Goal: Task Accomplishment & Management: Manage account settings

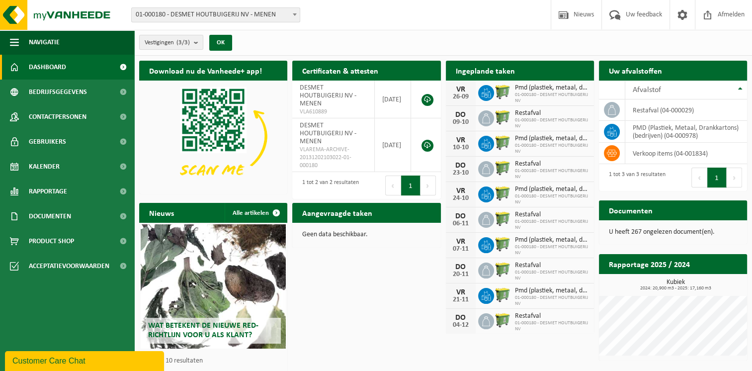
click at [578, 117] on span "01-000180 - DESMET HOUTBUIGERIJ NV" at bounding box center [552, 123] width 74 height 12
click at [638, 111] on td "restafval (04-000029)" at bounding box center [686, 109] width 122 height 21
click at [516, 116] on span "Restafval" at bounding box center [552, 113] width 74 height 8
click at [462, 119] on div "09-10" at bounding box center [461, 122] width 20 height 7
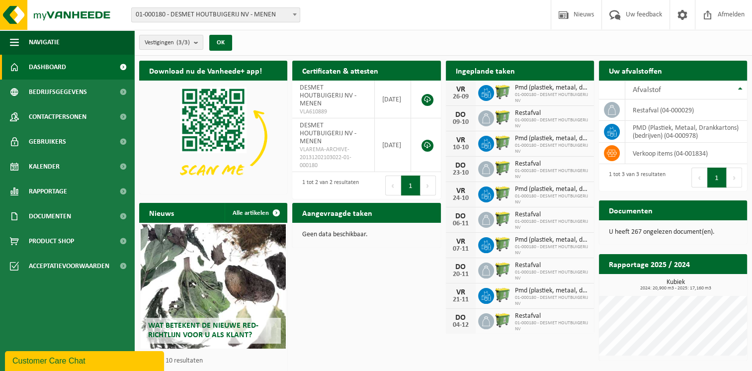
drag, startPoint x: 462, startPoint y: 118, endPoint x: 488, endPoint y: 119, distance: 25.9
click at [488, 119] on icon at bounding box center [486, 118] width 10 height 10
drag, startPoint x: 488, startPoint y: 119, endPoint x: 518, endPoint y: 119, distance: 30.3
click at [515, 118] on span "01-000180 - DESMET HOUTBUIGERIJ NV" at bounding box center [552, 123] width 74 height 12
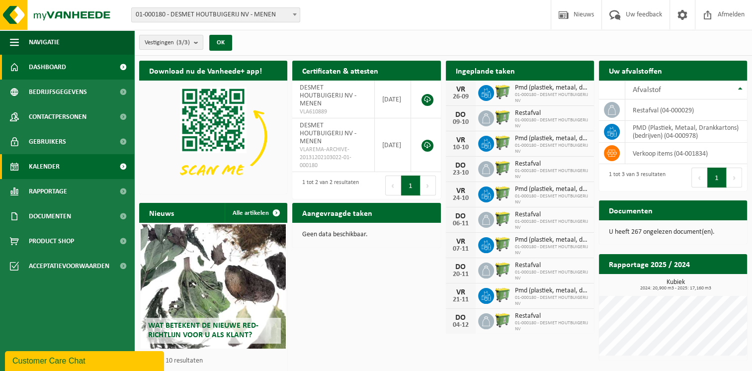
click at [59, 161] on span "Kalender" at bounding box center [44, 166] width 31 height 25
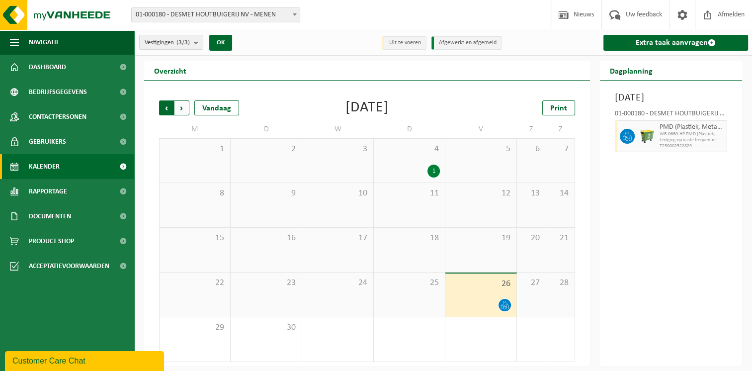
click at [175, 107] on span "Volgende" at bounding box center [181, 107] width 15 height 15
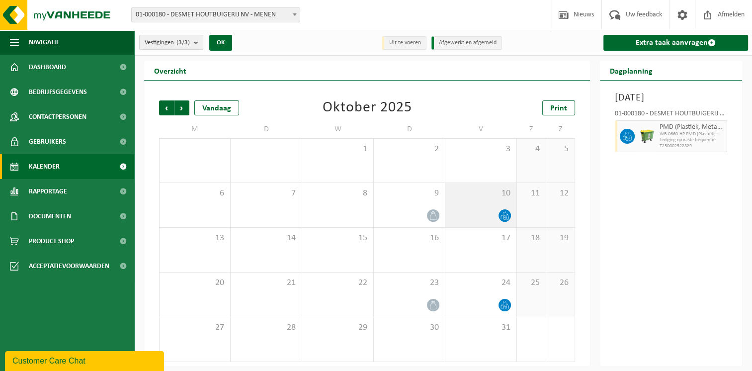
click at [502, 218] on icon at bounding box center [501, 217] width 2 height 4
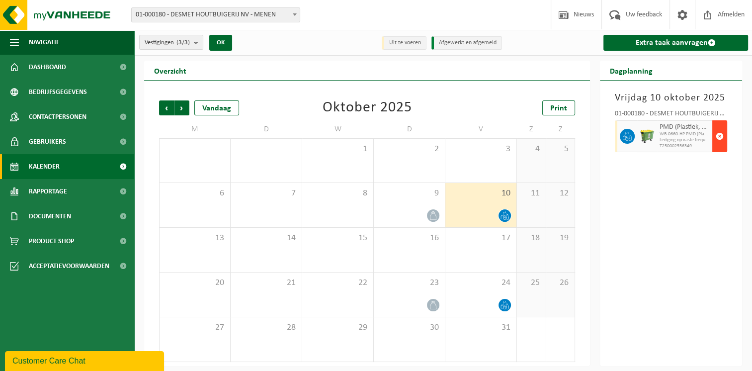
click at [715, 140] on span "button" at bounding box center [719, 136] width 8 height 20
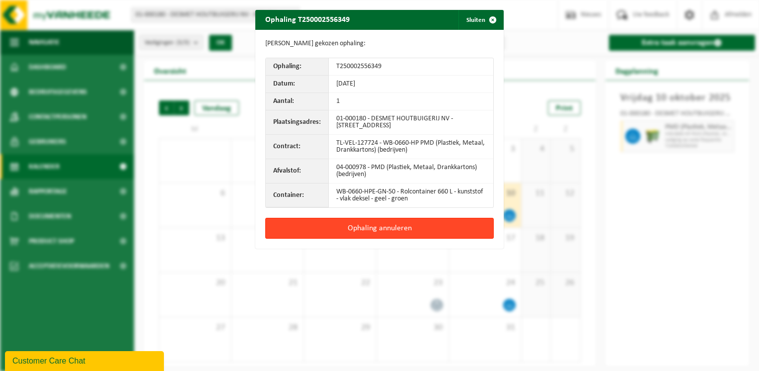
click at [417, 234] on button "Ophaling annuleren" at bounding box center [379, 228] width 229 height 21
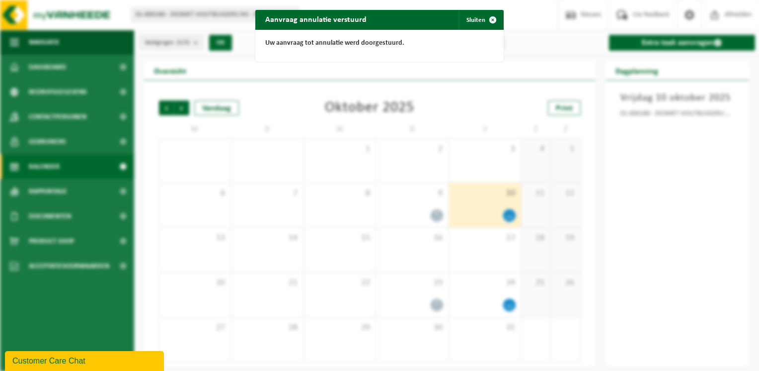
click at [429, 218] on div "Aanvraag annulatie verstuurd Sluiten Uw aanvraag tot annulatie werd doorgestuur…" at bounding box center [379, 185] width 759 height 371
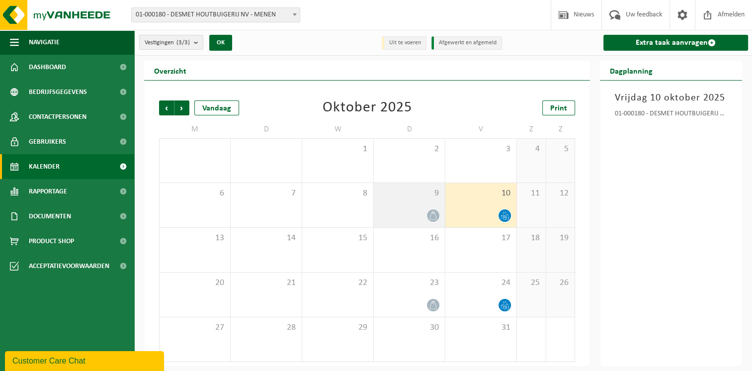
click at [430, 213] on icon at bounding box center [433, 215] width 8 height 8
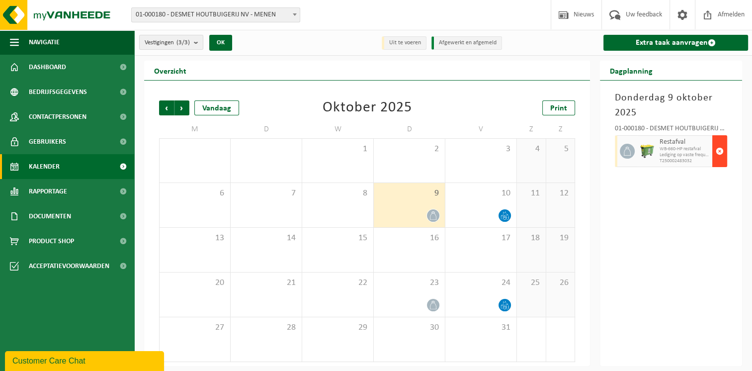
click at [717, 150] on span "button" at bounding box center [719, 151] width 8 height 20
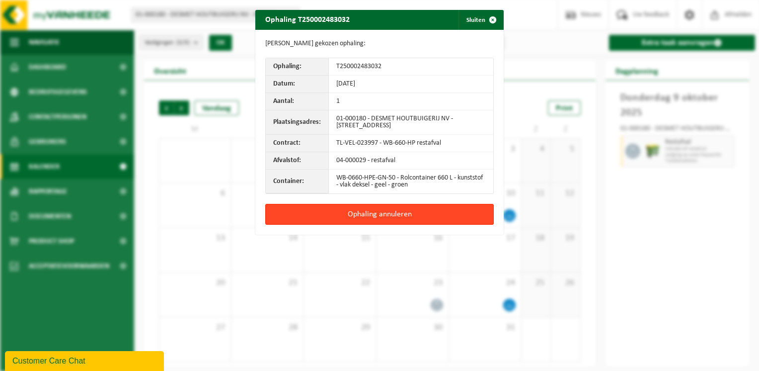
click at [440, 214] on button "Ophaling annuleren" at bounding box center [379, 214] width 229 height 21
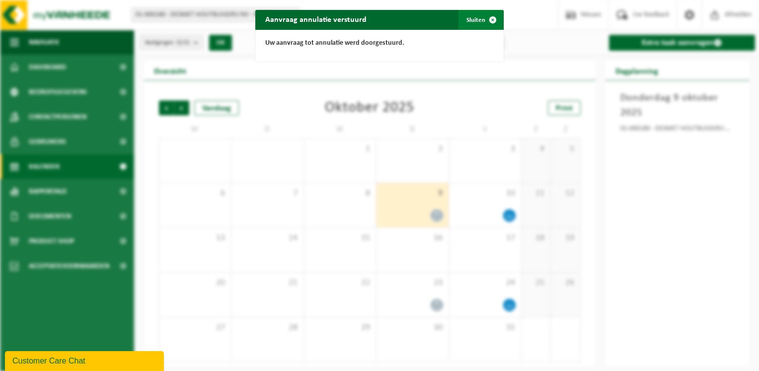
click at [491, 20] on span "button" at bounding box center [493, 20] width 20 height 20
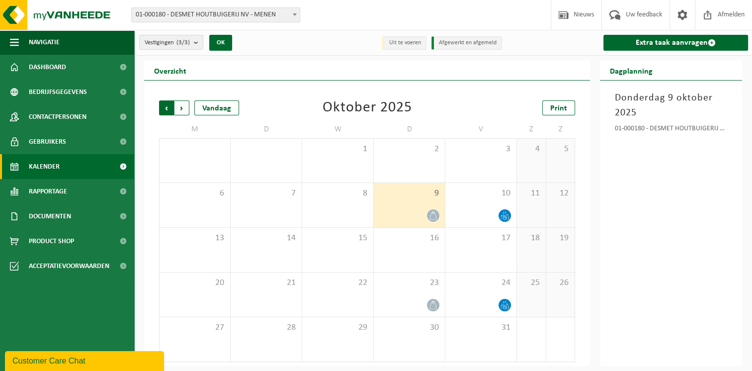
click at [183, 105] on span "Volgende" at bounding box center [181, 107] width 15 height 15
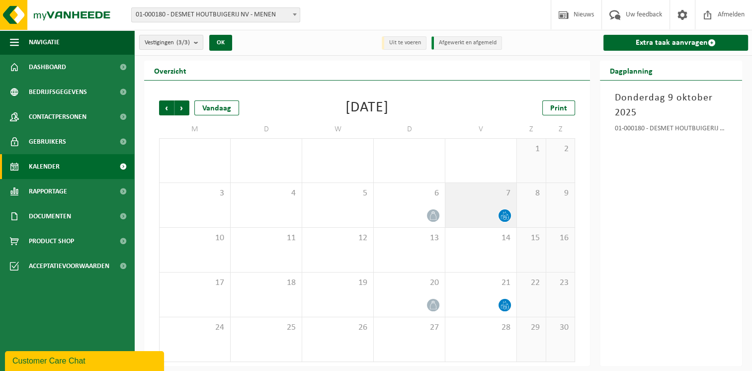
click at [507, 215] on icon at bounding box center [504, 215] width 8 height 8
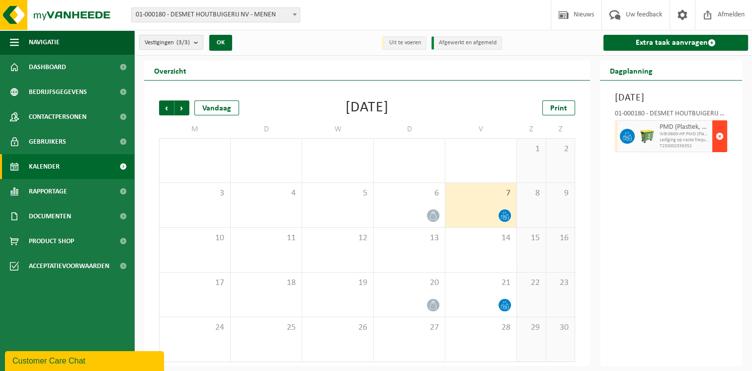
click at [722, 146] on span "button" at bounding box center [719, 136] width 8 height 20
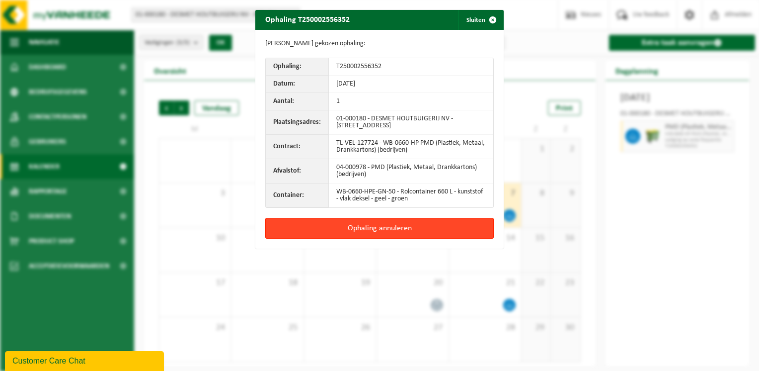
drag, startPoint x: 355, startPoint y: 236, endPoint x: 360, endPoint y: 224, distance: 12.9
click at [359, 230] on button "Ophaling annuleren" at bounding box center [379, 228] width 229 height 21
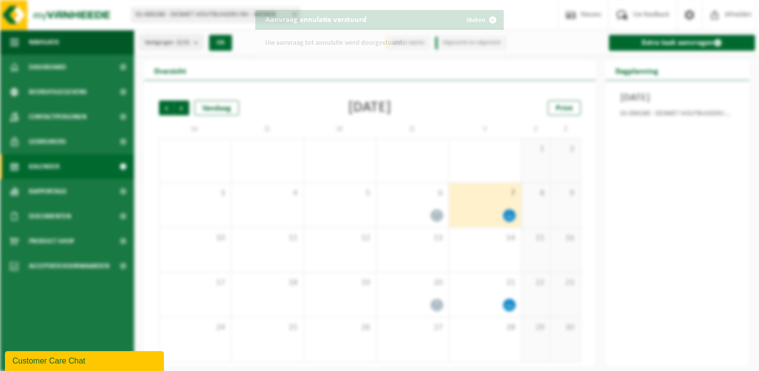
click at [360, 223] on div "Aanvraag annulatie verstuurd Sluiten Uw aanvraag tot annulatie werd doorgestuur…" at bounding box center [379, 185] width 759 height 371
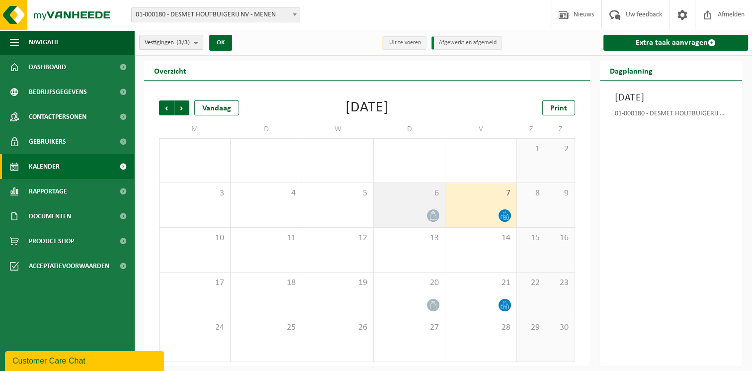
click at [427, 212] on div at bounding box center [432, 215] width 13 height 13
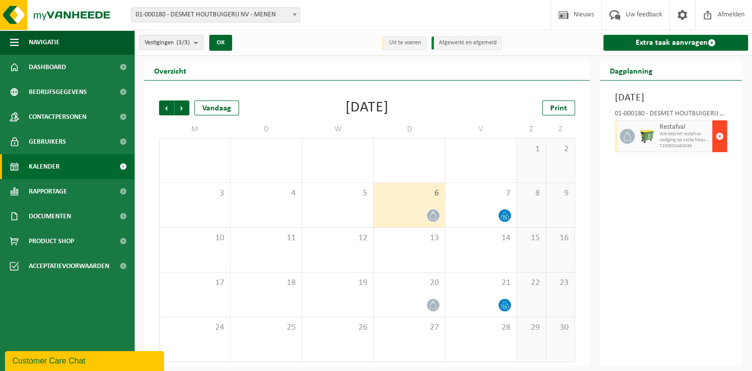
click at [719, 146] on span "button" at bounding box center [719, 136] width 8 height 20
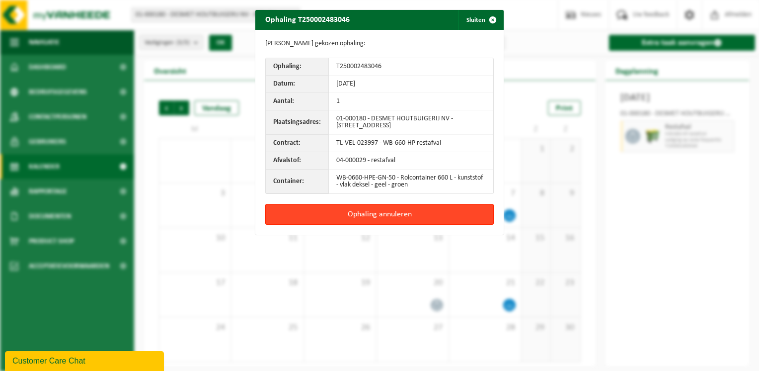
click at [409, 211] on button "Ophaling annuleren" at bounding box center [379, 214] width 229 height 21
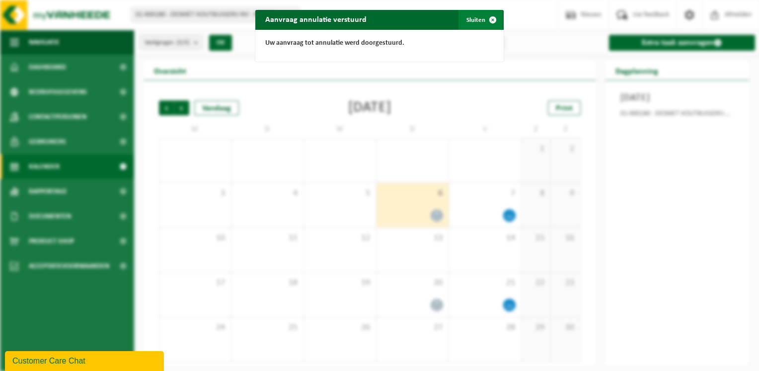
click at [487, 20] on span "button" at bounding box center [493, 20] width 20 height 20
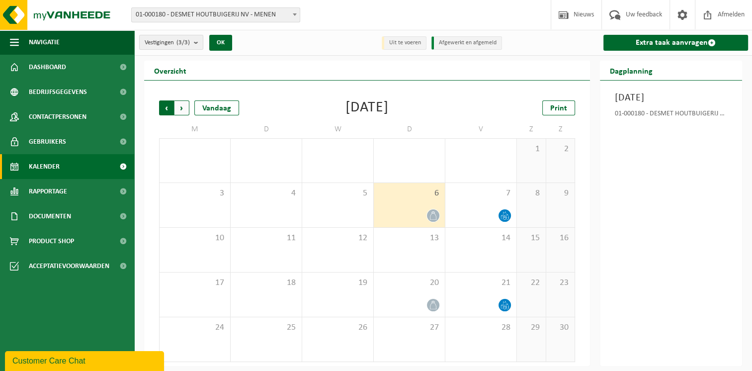
click at [184, 105] on span "Volgende" at bounding box center [181, 107] width 15 height 15
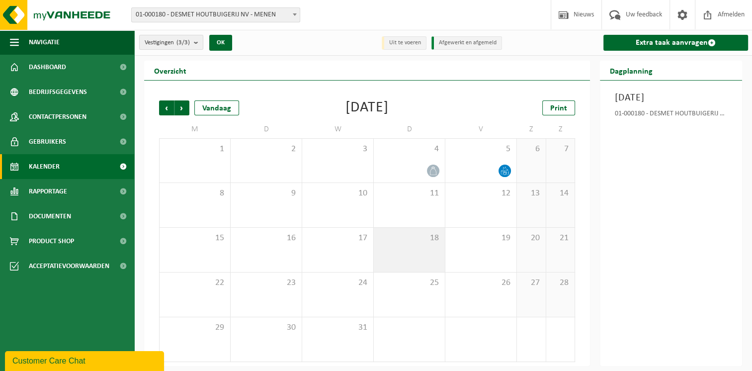
click at [413, 259] on div "18" at bounding box center [409, 250] width 71 height 44
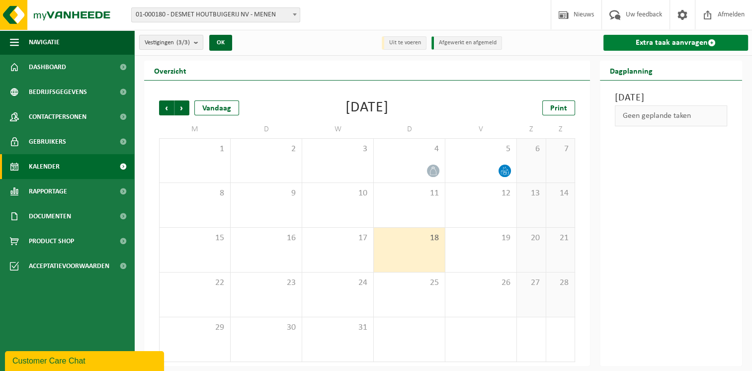
click at [648, 43] on link "Extra taak aanvragen" at bounding box center [675, 43] width 145 height 16
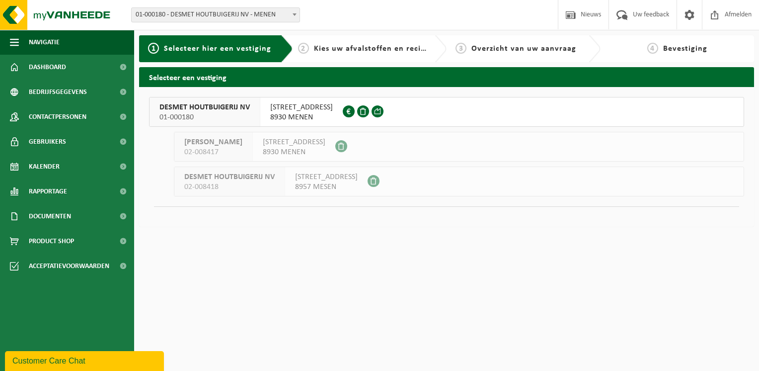
click at [302, 112] on span "8930 MENEN" at bounding box center [301, 117] width 63 height 10
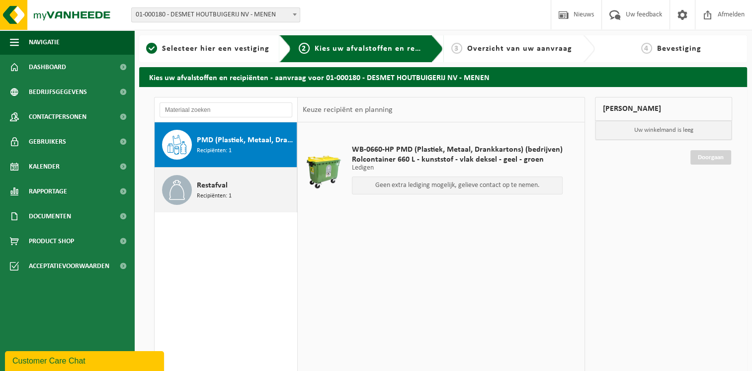
click at [199, 192] on span "Recipiënten: 1" at bounding box center [214, 195] width 35 height 9
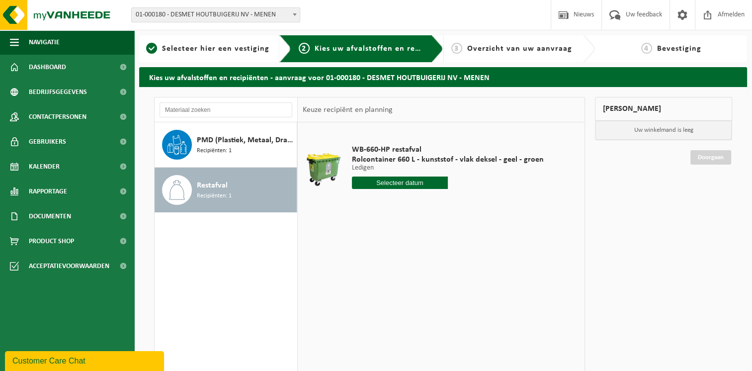
click at [248, 194] on div "Restafval Recipiënten: 1" at bounding box center [245, 190] width 97 height 30
click at [56, 164] on span "Kalender" at bounding box center [44, 166] width 31 height 25
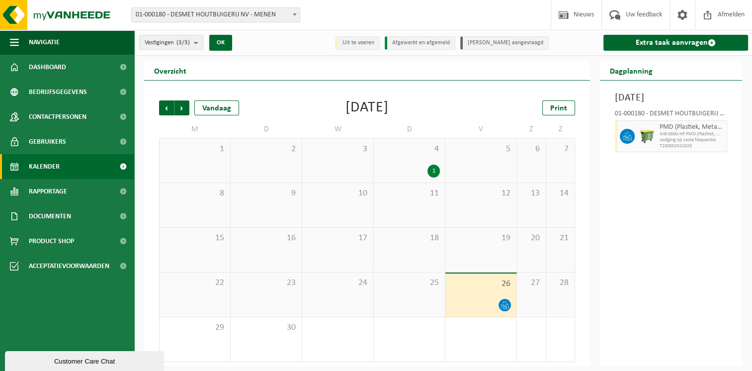
click at [484, 293] on div "26" at bounding box center [480, 294] width 71 height 43
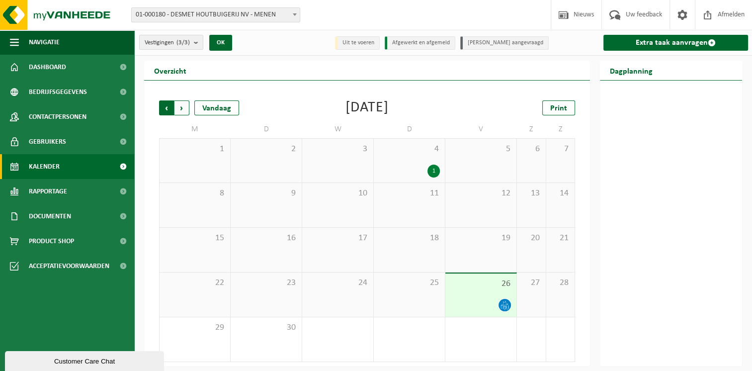
click at [178, 108] on span "Volgende" at bounding box center [181, 107] width 15 height 15
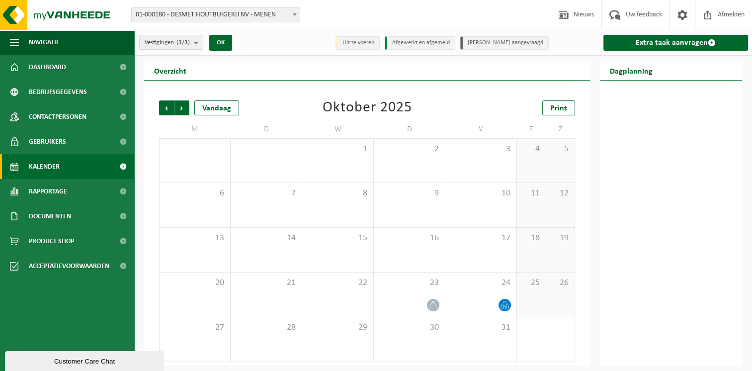
click at [178, 108] on span "Volgende" at bounding box center [181, 107] width 15 height 15
click at [171, 106] on span "Vorige" at bounding box center [166, 107] width 15 height 15
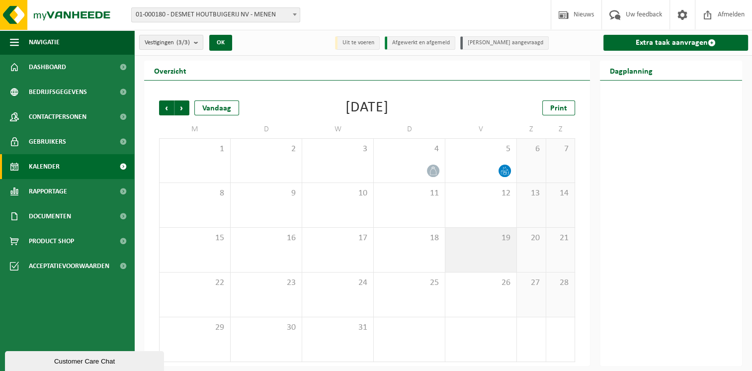
click at [491, 257] on div "19" at bounding box center [480, 250] width 71 height 44
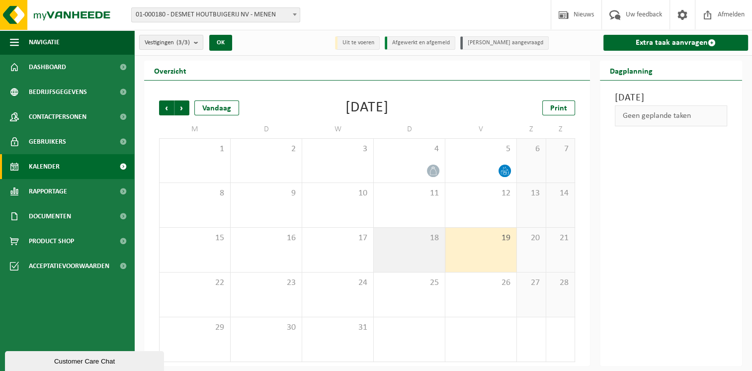
click at [438, 256] on div "18" at bounding box center [409, 250] width 71 height 44
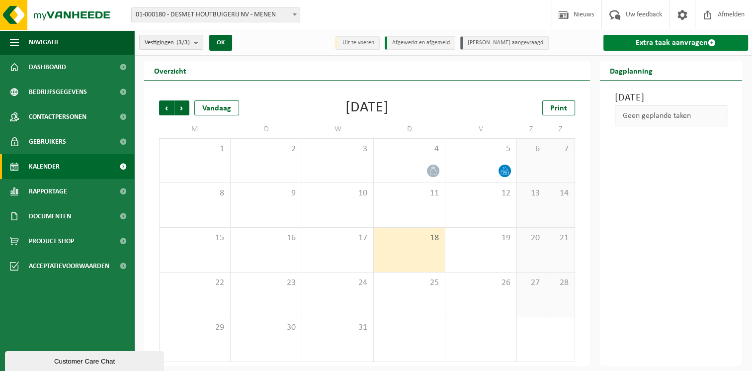
click at [645, 43] on link "Extra taak aanvragen" at bounding box center [675, 43] width 145 height 16
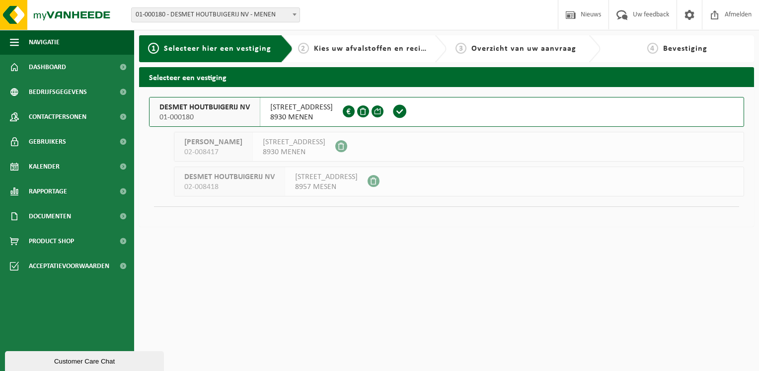
click at [286, 116] on span "8930 MENEN" at bounding box center [301, 117] width 63 height 10
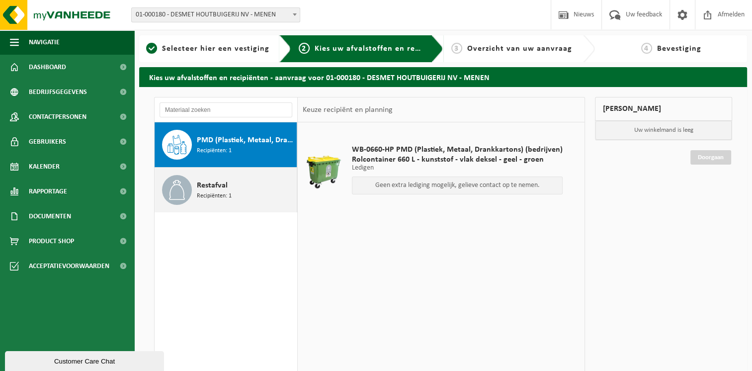
click at [219, 189] on span "Restafval" at bounding box center [212, 185] width 31 height 12
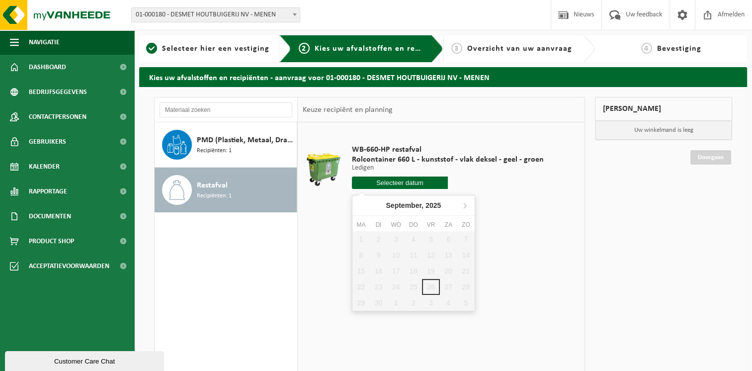
click at [380, 186] on input "text" at bounding box center [400, 182] width 96 height 12
click at [462, 205] on icon at bounding box center [465, 205] width 16 height 16
click at [427, 277] on div "1 2 3 4 5 6 7 8 9 10 11 12 13 14 15 16 17 18 19 20 21 22 23 24 25 26 27 28 29 3…" at bounding box center [413, 270] width 122 height 79
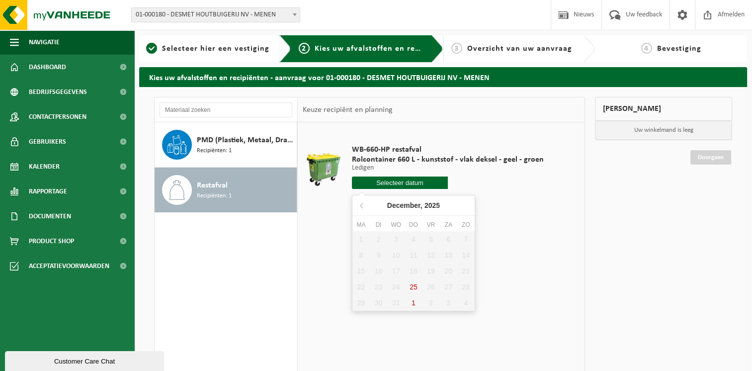
click at [431, 272] on div "1 2 3 4 5 6 7 8 9 10 11 12 13 14 15 16 17 18 19 20 21 22 23 24 25 26 27 28 29 3…" at bounding box center [413, 270] width 122 height 79
click at [431, 271] on div "1 2 3 4 5 6 7 8 9 10 11 12 13 14 15 16 17 18 19 20 21 22 23 24 25 26 27 28 29 3…" at bounding box center [413, 270] width 122 height 79
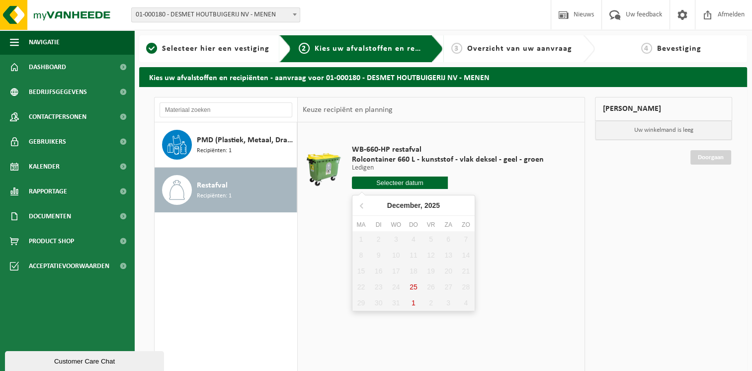
click at [413, 272] on div "1 2 3 4 5 6 7 8 9 10 11 12 13 14 15 16 17 18 19 20 21 22 23 24 25 26 27 28 29 3…" at bounding box center [413, 270] width 122 height 79
click at [362, 204] on icon at bounding box center [362, 205] width 16 height 16
click at [463, 208] on icon at bounding box center [465, 205] width 16 height 16
click at [431, 274] on div "1 2 3 4 5 6 7 8 9 10 11 12 13 14 15 16 17 18 19 20 21 22 23 24 25 26 27 28 29 3…" at bounding box center [413, 270] width 122 height 79
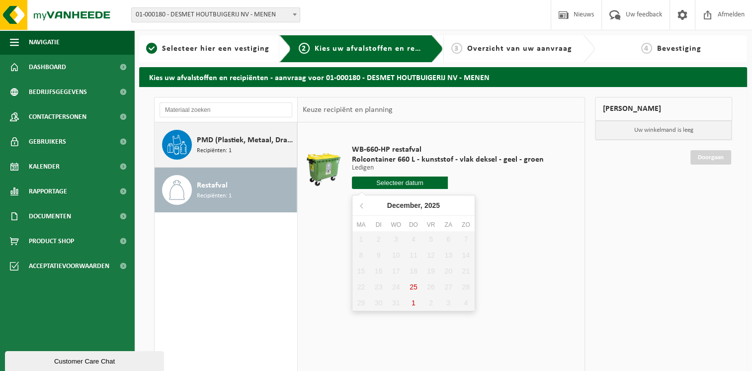
click at [207, 144] on span "PMD (Plastiek, Metaal, Drankkartons) (bedrijven)" at bounding box center [245, 140] width 97 height 12
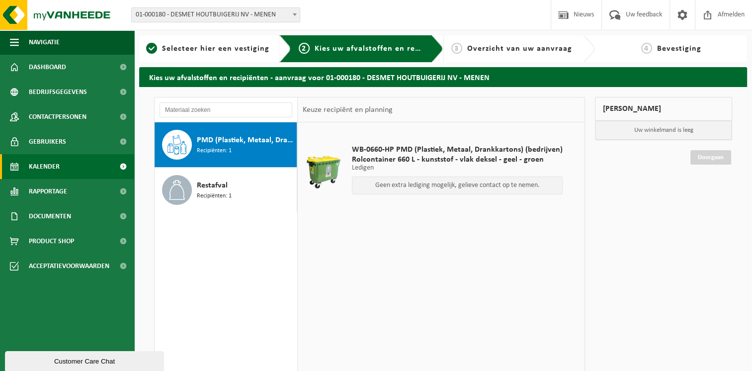
click at [51, 170] on span "Kalender" at bounding box center [44, 166] width 31 height 25
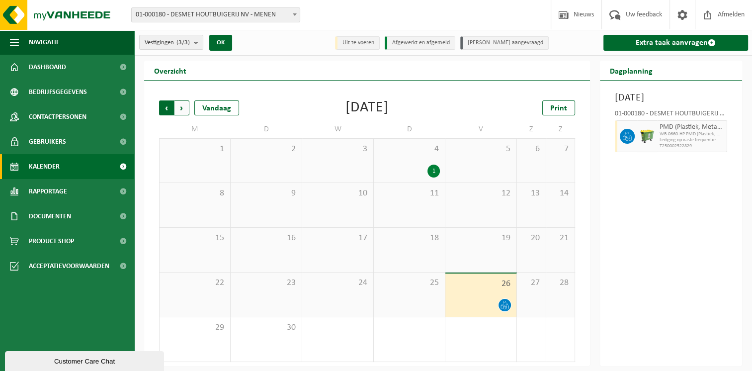
click at [180, 109] on span "Volgende" at bounding box center [181, 107] width 15 height 15
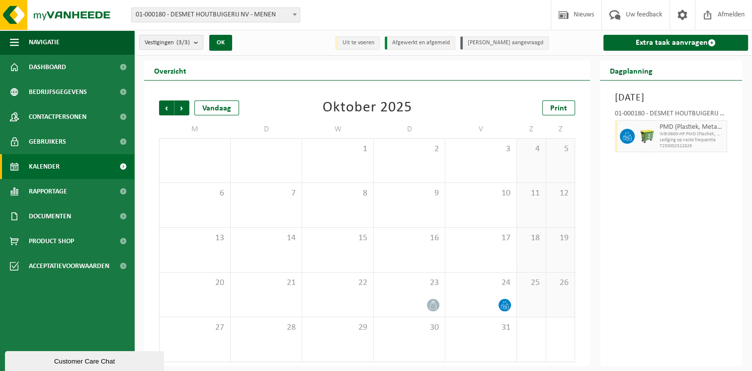
click at [180, 109] on span "Volgende" at bounding box center [181, 107] width 15 height 15
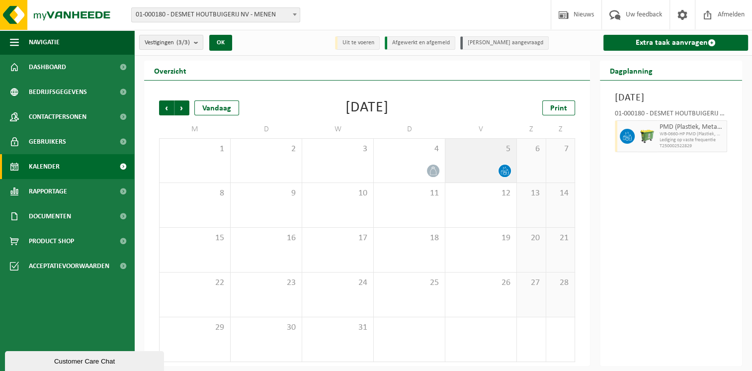
click at [501, 168] on icon at bounding box center [504, 170] width 8 height 8
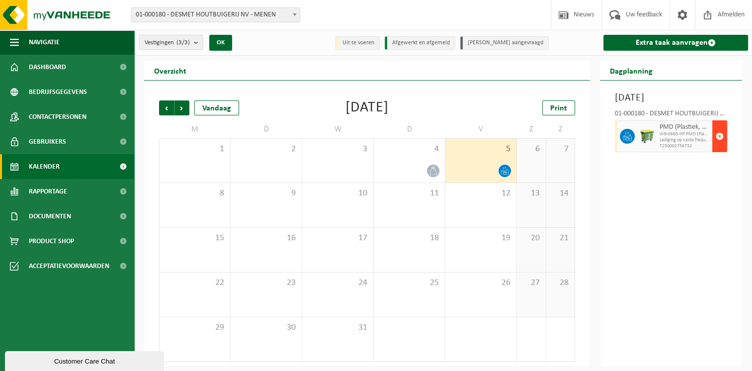
click at [721, 146] on span "button" at bounding box center [719, 136] width 8 height 20
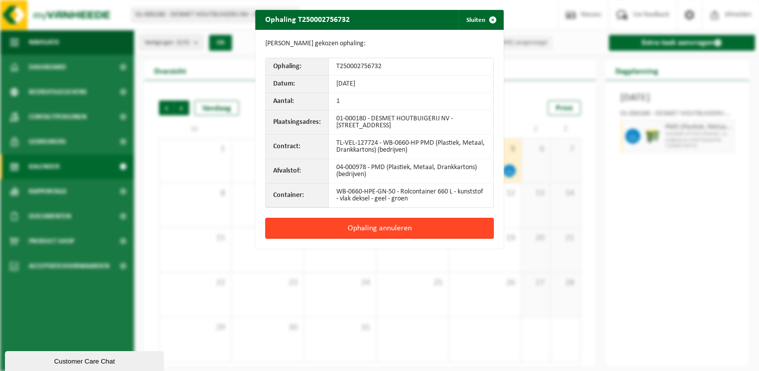
click at [434, 229] on button "Ophaling annuleren" at bounding box center [379, 228] width 229 height 21
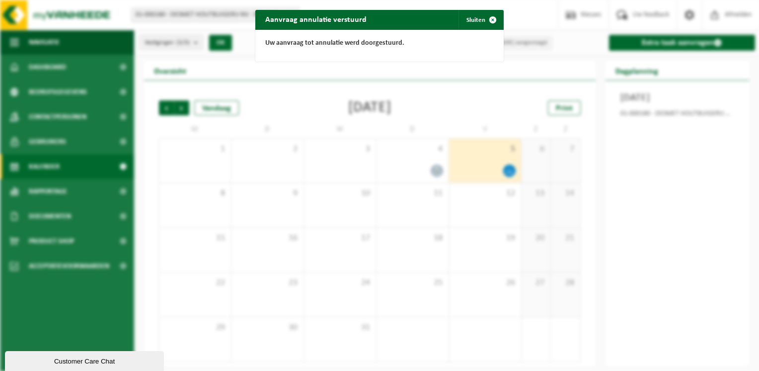
click at [428, 168] on div "Aanvraag annulatie verstuurd Sluiten Uw aanvraag tot annulatie werd doorgestuur…" at bounding box center [379, 185] width 759 height 371
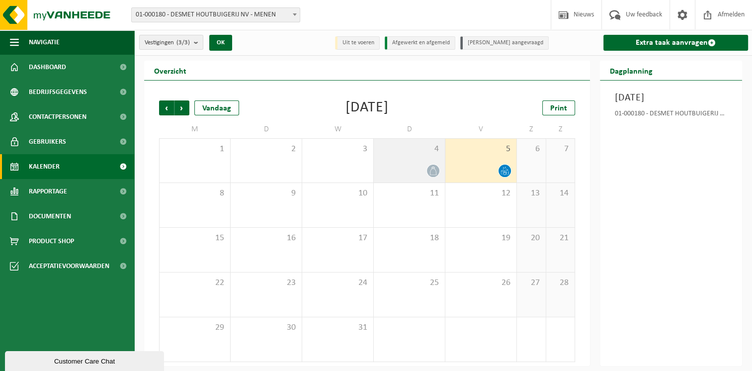
click at [424, 161] on div "4" at bounding box center [409, 161] width 71 height 44
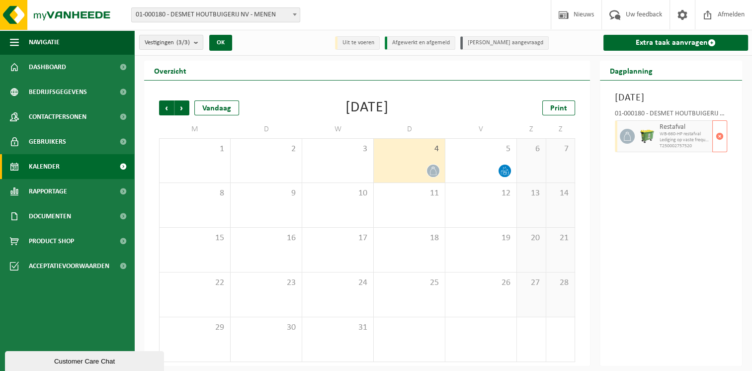
click at [663, 137] on span "WB-660-HP restafval" at bounding box center [684, 134] width 50 height 6
click at [723, 151] on button "button" at bounding box center [719, 136] width 15 height 32
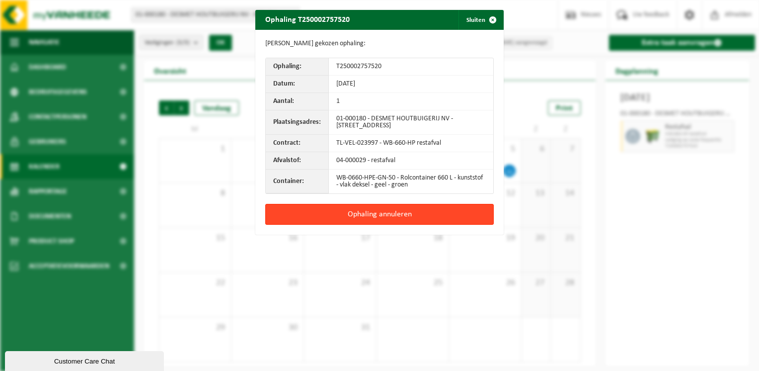
click at [423, 217] on button "Ophaling annuleren" at bounding box center [379, 214] width 229 height 21
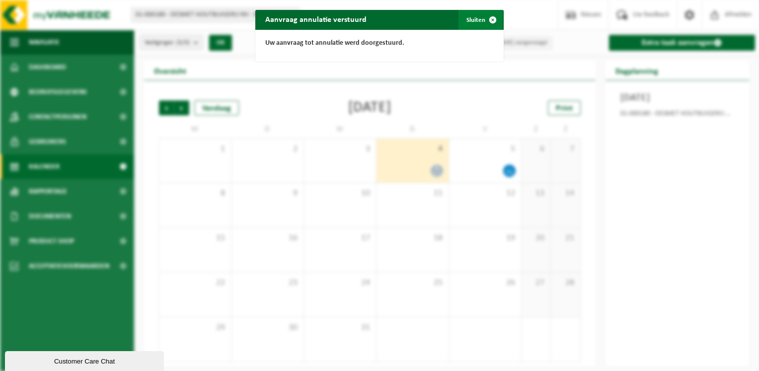
click at [472, 20] on button "Sluiten" at bounding box center [481, 20] width 44 height 20
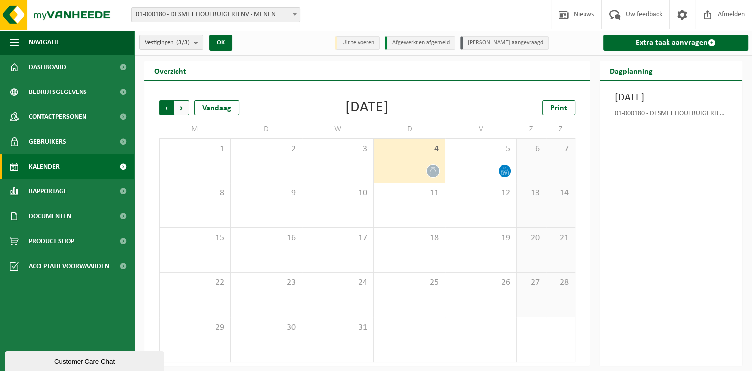
click at [176, 108] on span "Volgende" at bounding box center [181, 107] width 15 height 15
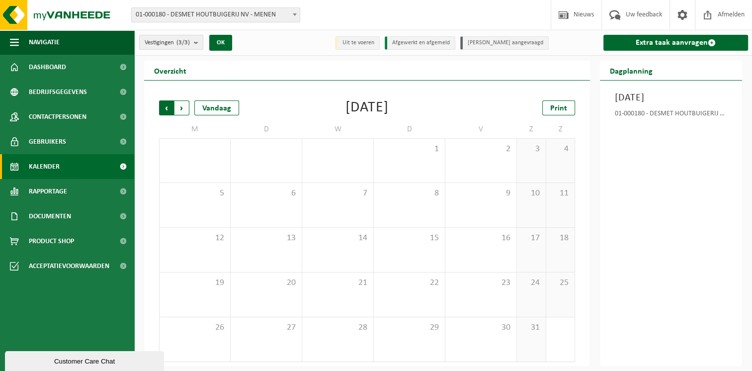
click at [180, 107] on span "Volgende" at bounding box center [181, 107] width 15 height 15
click at [164, 108] on span "Vorige" at bounding box center [166, 107] width 15 height 15
click at [163, 108] on span "Vorige" at bounding box center [166, 107] width 15 height 15
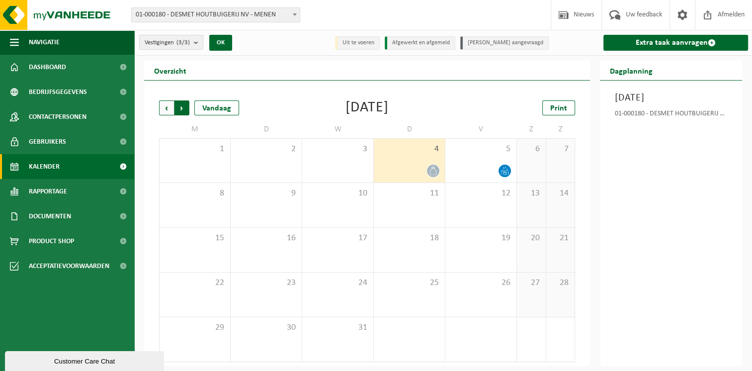
click at [163, 108] on span "Vorige" at bounding box center [166, 107] width 15 height 15
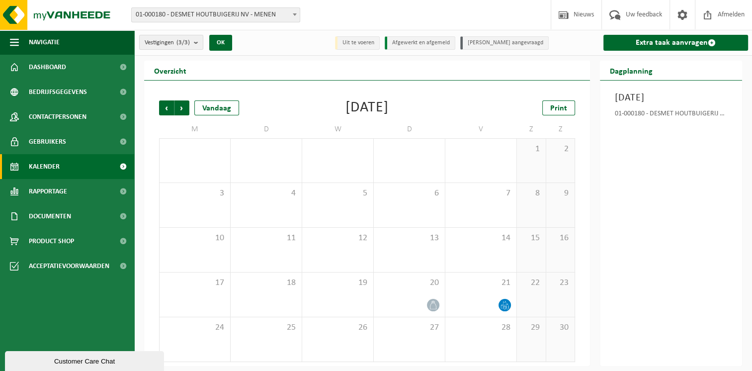
click at [163, 108] on span "Vorige" at bounding box center [166, 107] width 15 height 15
click at [728, 13] on span "Afmelden" at bounding box center [731, 14] width 32 height 29
